Goal: Information Seeking & Learning: Learn about a topic

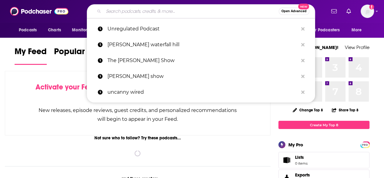
click at [131, 13] on input "Search podcasts, credits, & more..." at bounding box center [191, 11] width 175 height 10
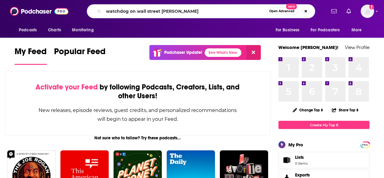
type input "watchdog on wall street [PERSON_NAME]"
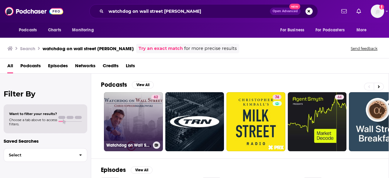
click at [144, 106] on link "62 Watchdog on Wall Street with [PERSON_NAME]" at bounding box center [133, 121] width 59 height 59
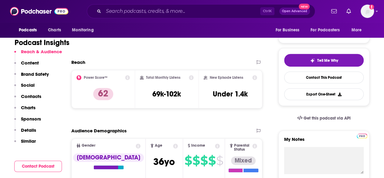
scroll to position [100, 0]
